Goal: Task Accomplishment & Management: Use online tool/utility

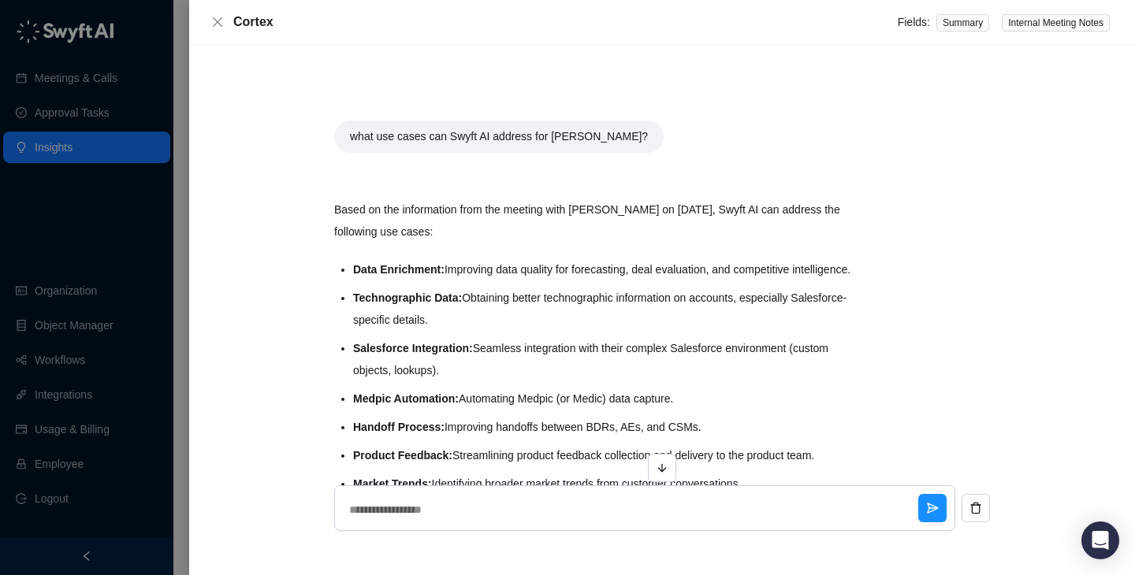
click at [128, 175] on div at bounding box center [567, 287] width 1135 height 575
type textarea "*"
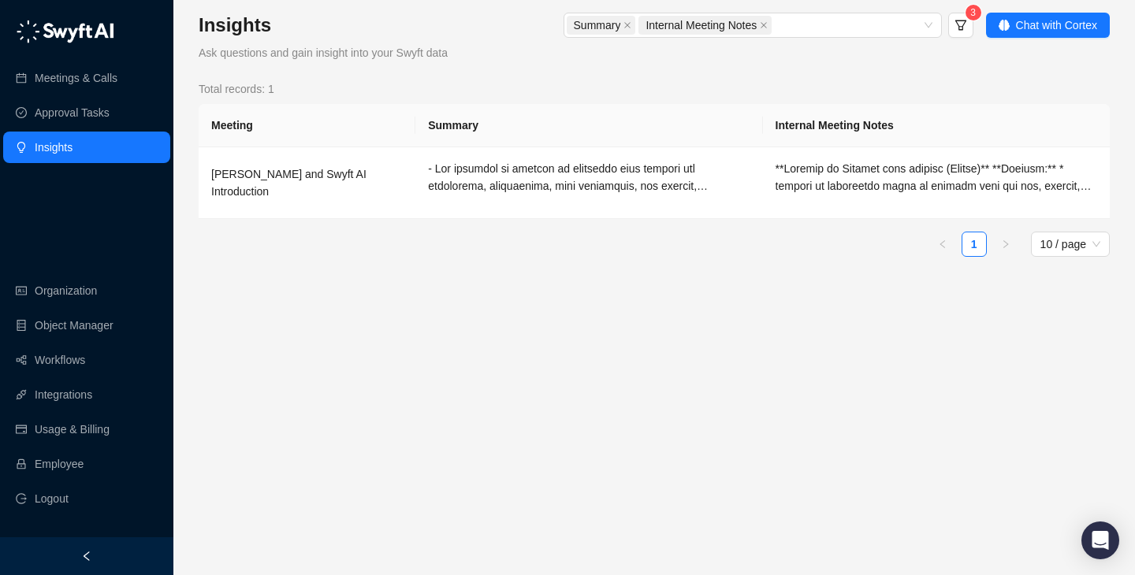
click at [72, 463] on link "Employee" at bounding box center [59, 465] width 49 height 32
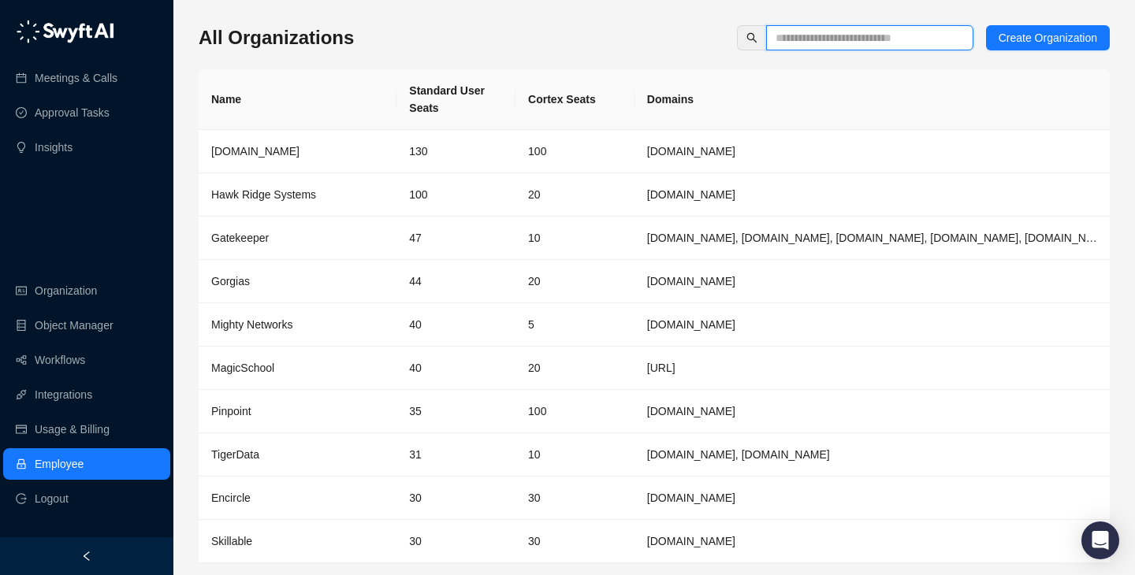
click at [871, 34] on input "text" at bounding box center [864, 37] width 176 height 17
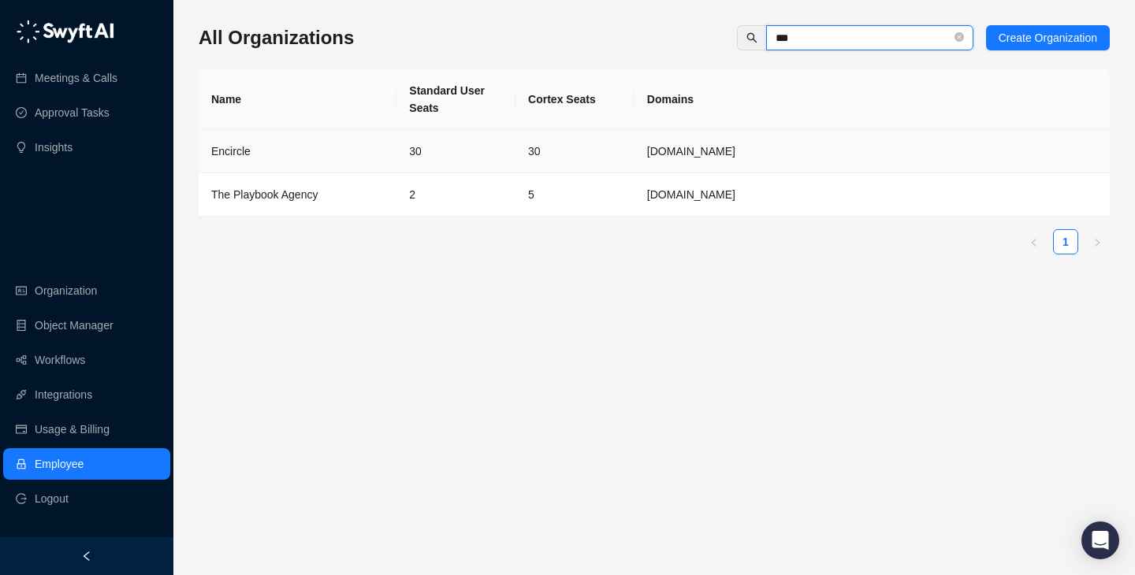
type input "***"
click at [407, 154] on td "30" at bounding box center [455, 151] width 119 height 43
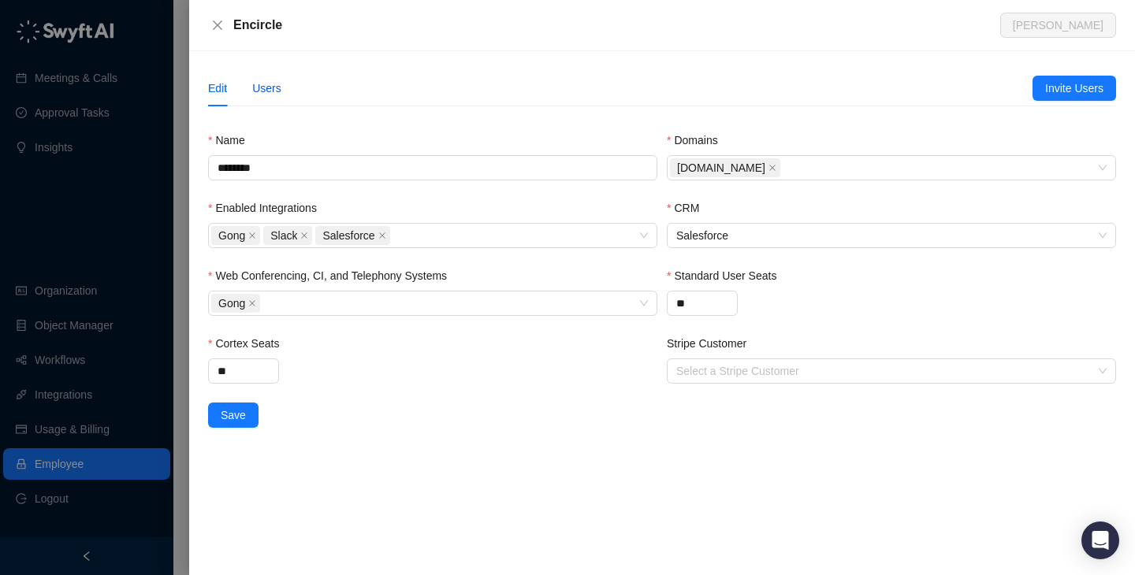
click at [264, 89] on div "Users" at bounding box center [266, 88] width 29 height 17
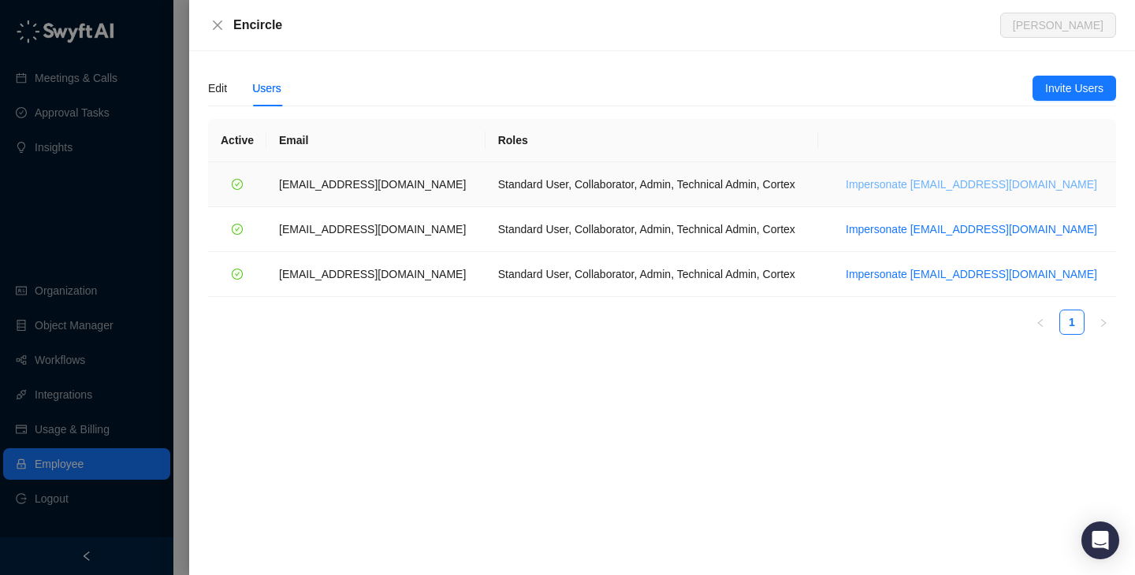
click at [925, 185] on span "Impersonate [EMAIL_ADDRESS][DOMAIN_NAME]" at bounding box center [971, 184] width 251 height 17
